Goal: Check status: Check status

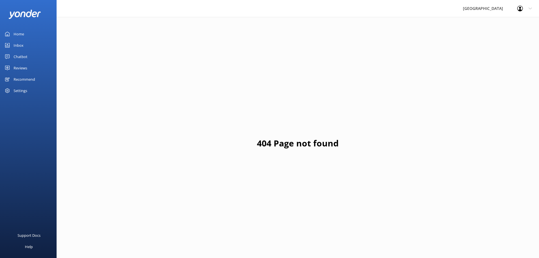
click at [20, 67] on div "Reviews" at bounding box center [21, 67] width 14 height 11
